Goal: Check status: Check status

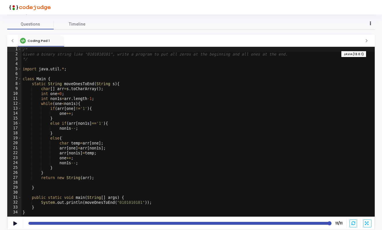
scroll to position [19, 0]
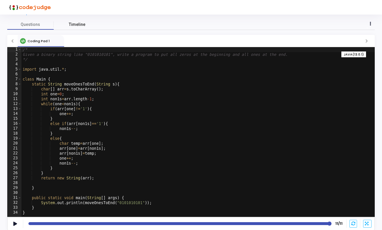
click at [73, 26] on span "Timeline" at bounding box center [77, 25] width 17 height 6
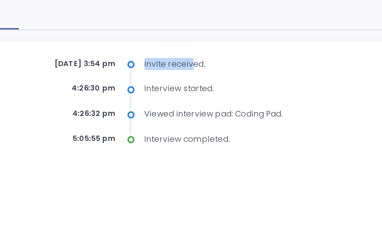
drag, startPoint x: 63, startPoint y: 27, endPoint x: 84, endPoint y: 27, distance: 20.6
click at [152, 61] on div "Invite received." at bounding box center [200, 63] width 96 height 5
click at [73, 72] on div "4:26:30 pm Interview started." at bounding box center [160, 75] width 175 height 6
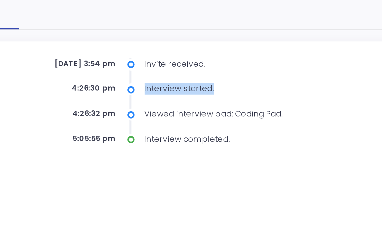
drag, startPoint x: 63, startPoint y: 38, endPoint x: 93, endPoint y: 38, distance: 29.9
click at [152, 72] on div "Interview started." at bounding box center [200, 74] width 96 height 5
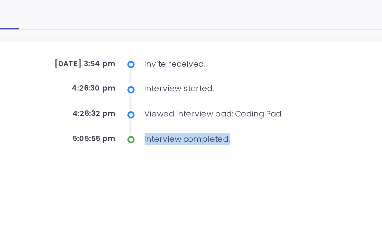
drag, startPoint x: 62, startPoint y: 60, endPoint x: 109, endPoint y: 60, distance: 46.2
click at [152, 94] on div "Interview completed." at bounding box center [200, 96] width 96 height 5
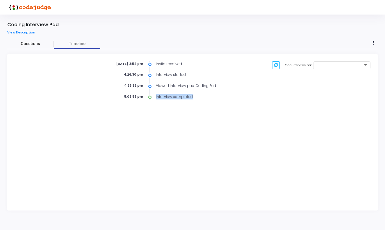
click at [32, 44] on span "Questions" at bounding box center [30, 44] width 47 height 6
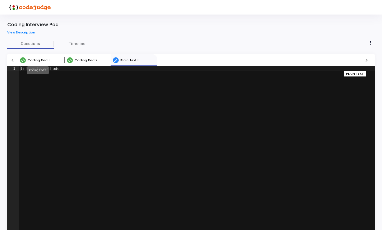
click at [32, 61] on span "Coding Pad 1" at bounding box center [39, 60] width 22 height 5
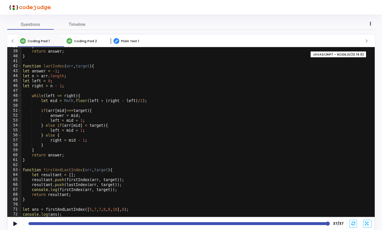
scroll to position [19, 0]
click at [87, 41] on span "Coding Pad 2" at bounding box center [85, 41] width 23 height 5
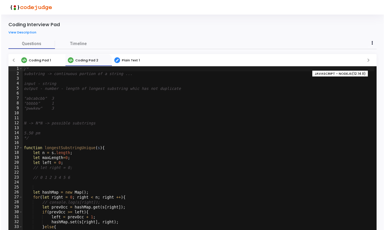
scroll to position [0, 0]
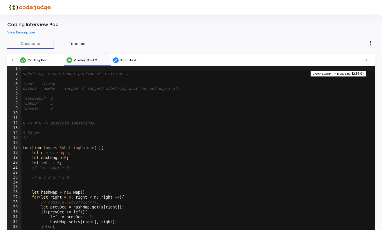
click at [77, 42] on span "Timeline" at bounding box center [77, 44] width 17 height 6
